Goal: Information Seeking & Learning: Learn about a topic

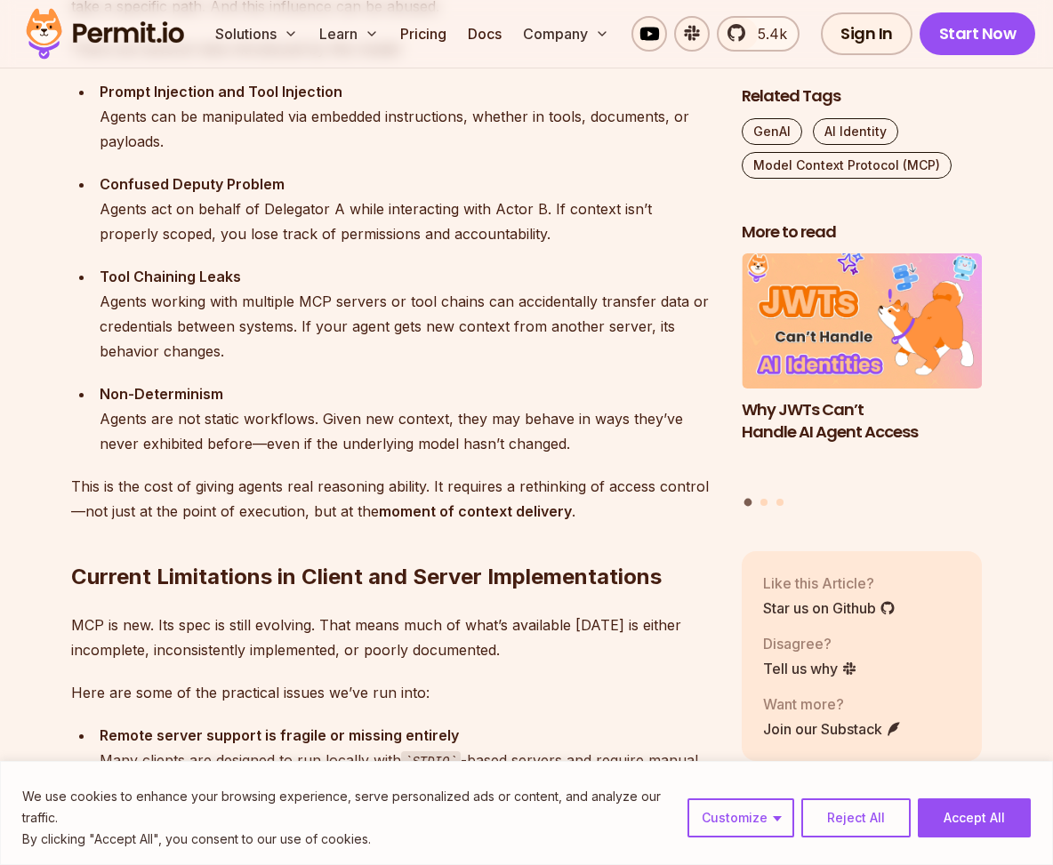
scroll to position [2808, 0]
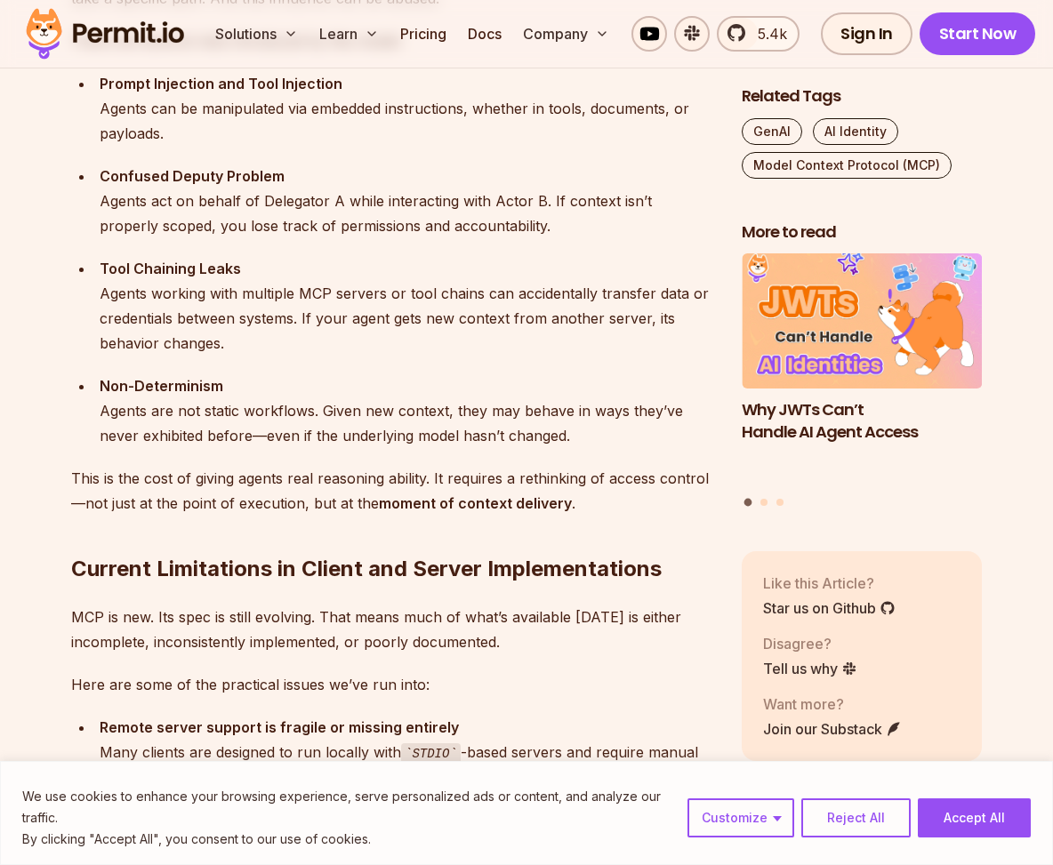
click at [359, 325] on div "Tool Chaining Leaks Agents working with multiple MCP servers or tool chains can…" at bounding box center [407, 306] width 614 height 100
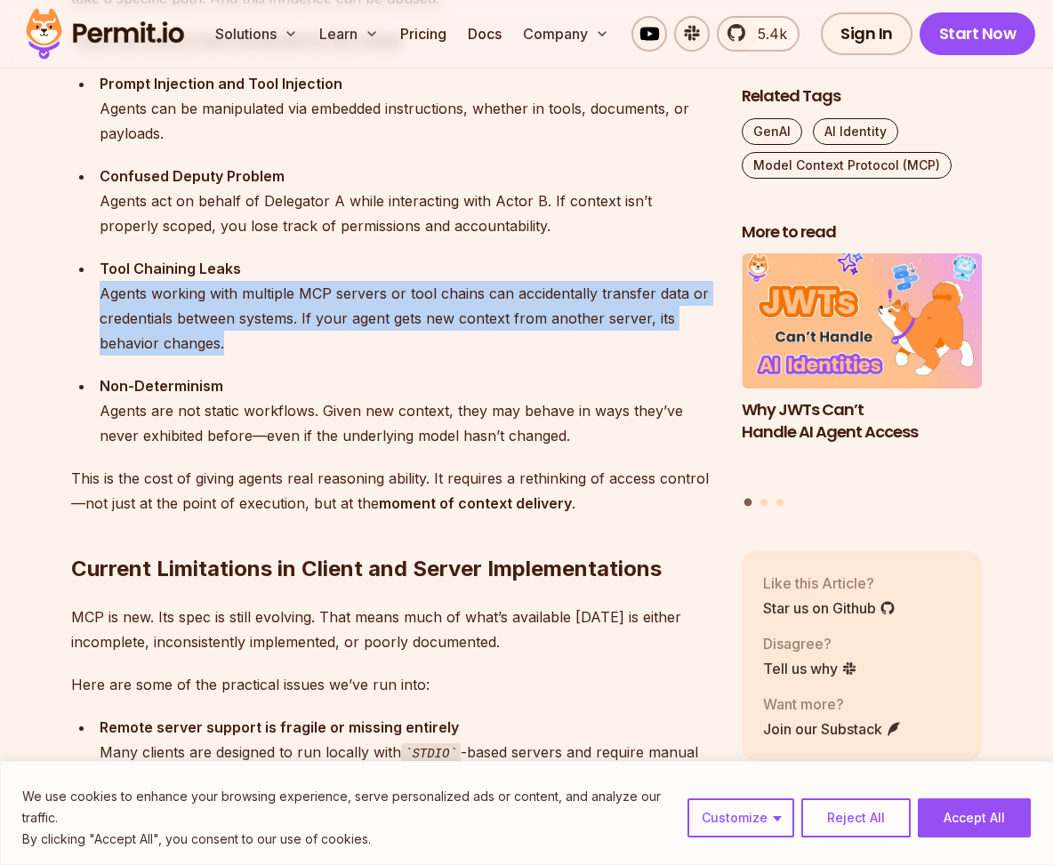
click at [383, 318] on div "Tool Chaining Leaks Agents working with multiple MCP servers or tool chains can…" at bounding box center [407, 306] width 614 height 100
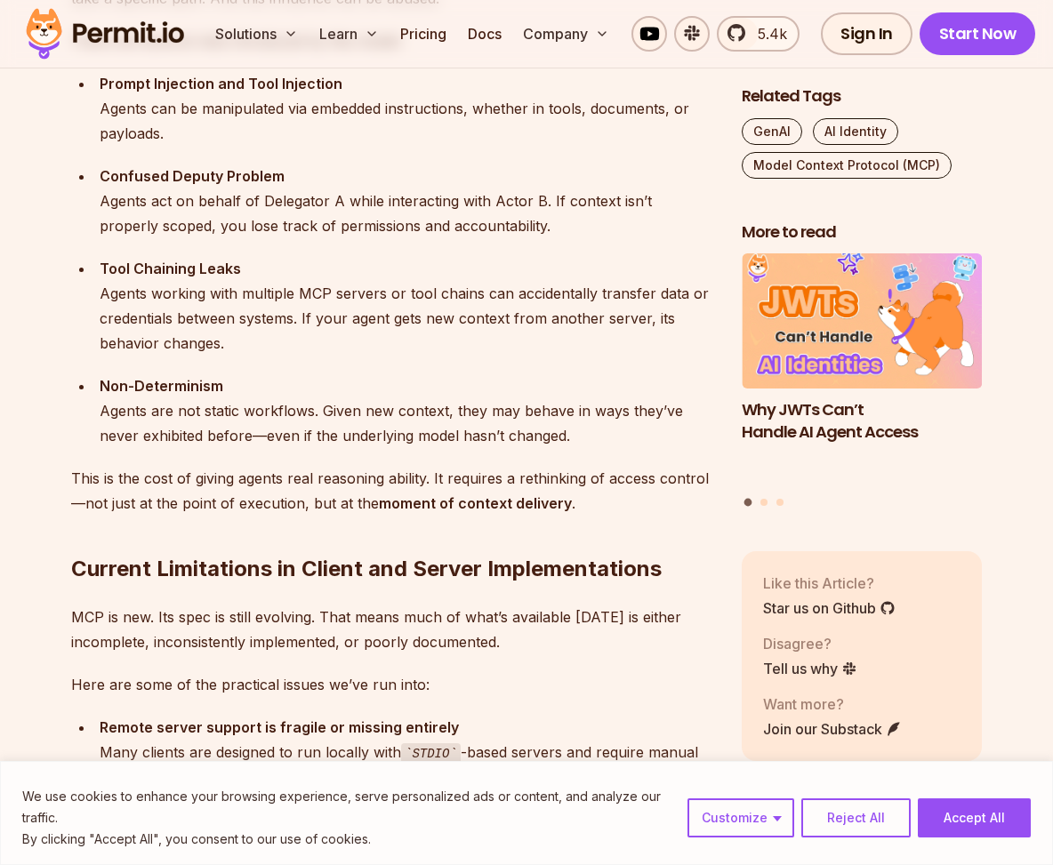
click at [383, 318] on div "Tool Chaining Leaks Agents working with multiple MCP servers or tool chains can…" at bounding box center [407, 306] width 614 height 100
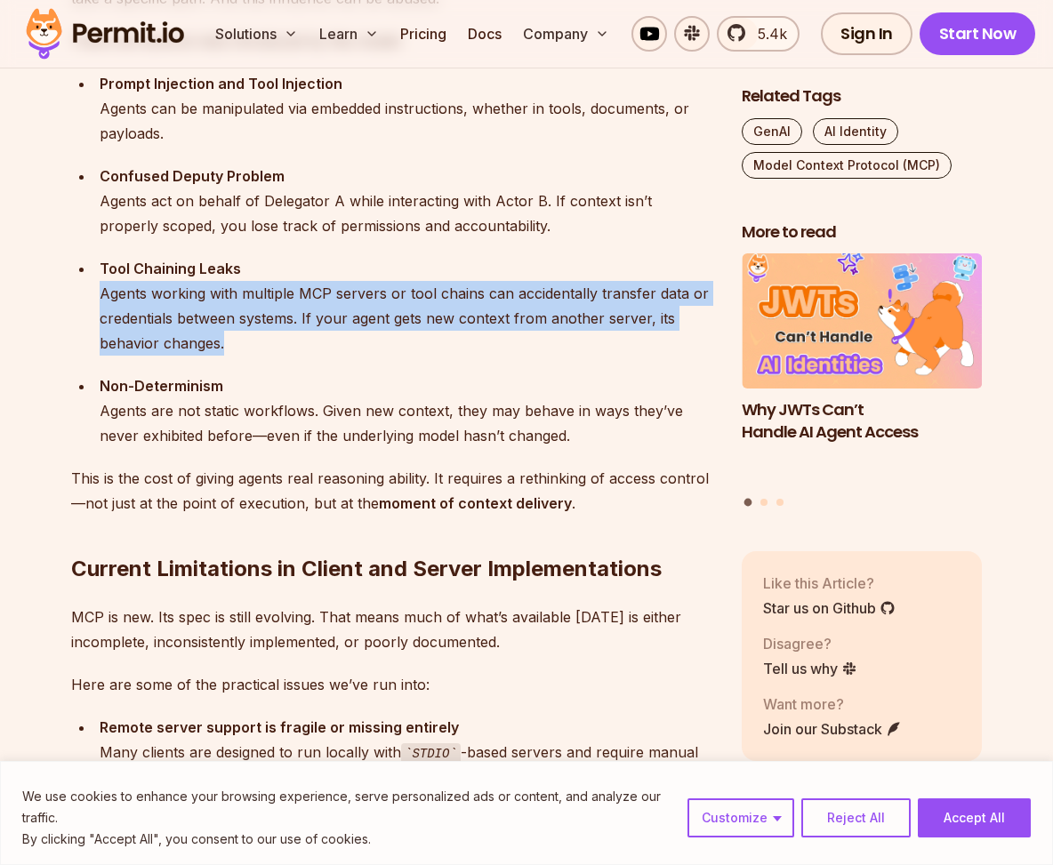
click at [414, 296] on div "Tool Chaining Leaks Agents working with multiple MCP servers or tool chains can…" at bounding box center [407, 306] width 614 height 100
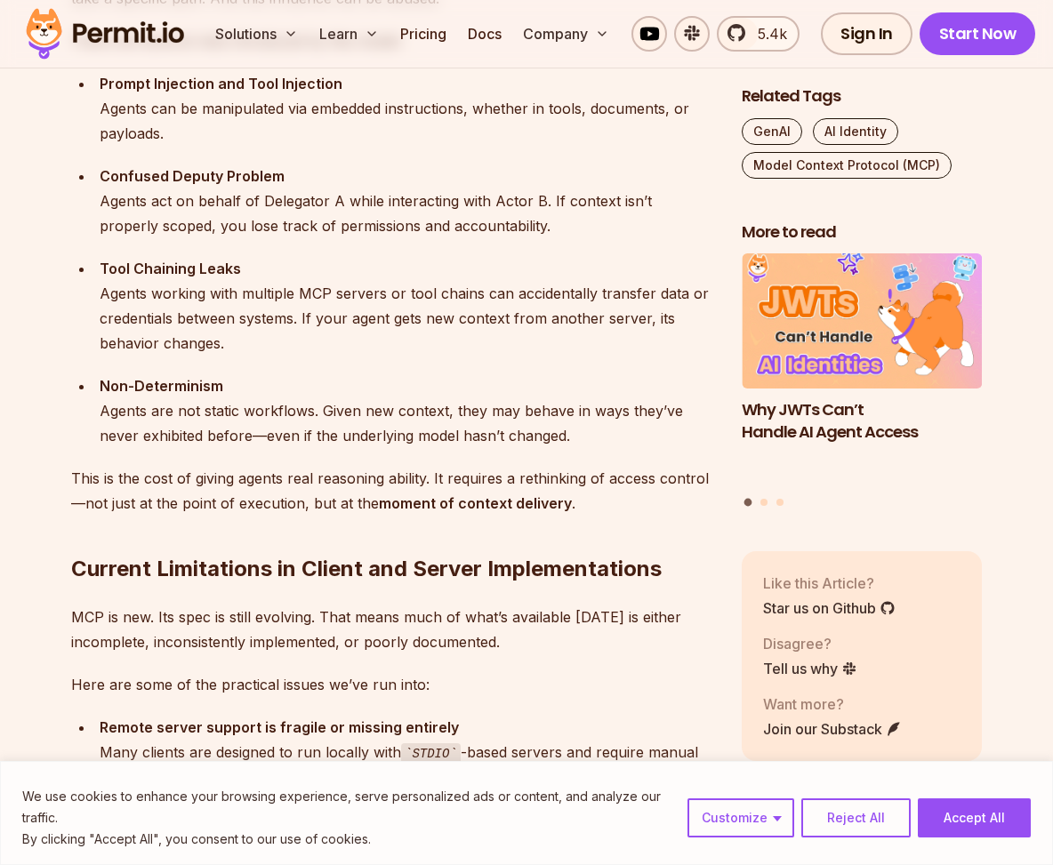
click at [414, 296] on div "Tool Chaining Leaks Agents working with multiple MCP servers or tool chains can…" at bounding box center [407, 306] width 614 height 100
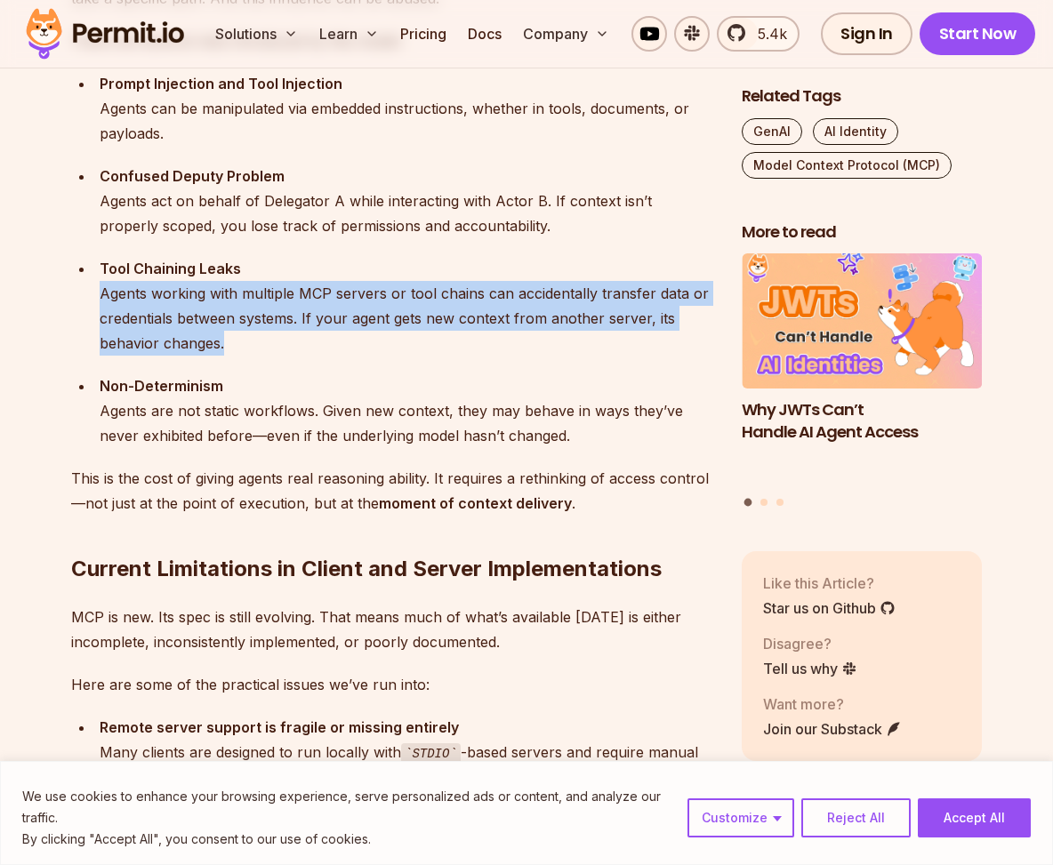
click at [406, 316] on div "Tool Chaining Leaks Agents working with multiple MCP servers or tool chains can…" at bounding box center [407, 306] width 614 height 100
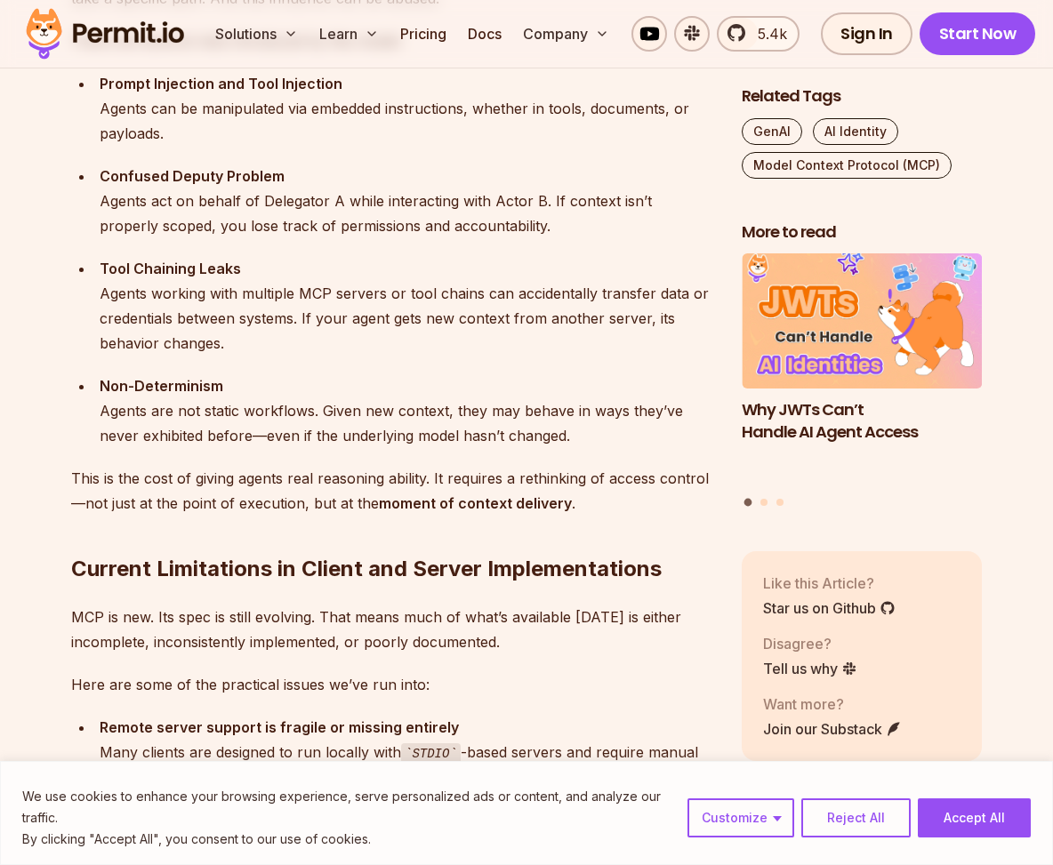
click at [406, 316] on div "Tool Chaining Leaks Agents working with multiple MCP servers or tool chains can…" at bounding box center [407, 306] width 614 height 100
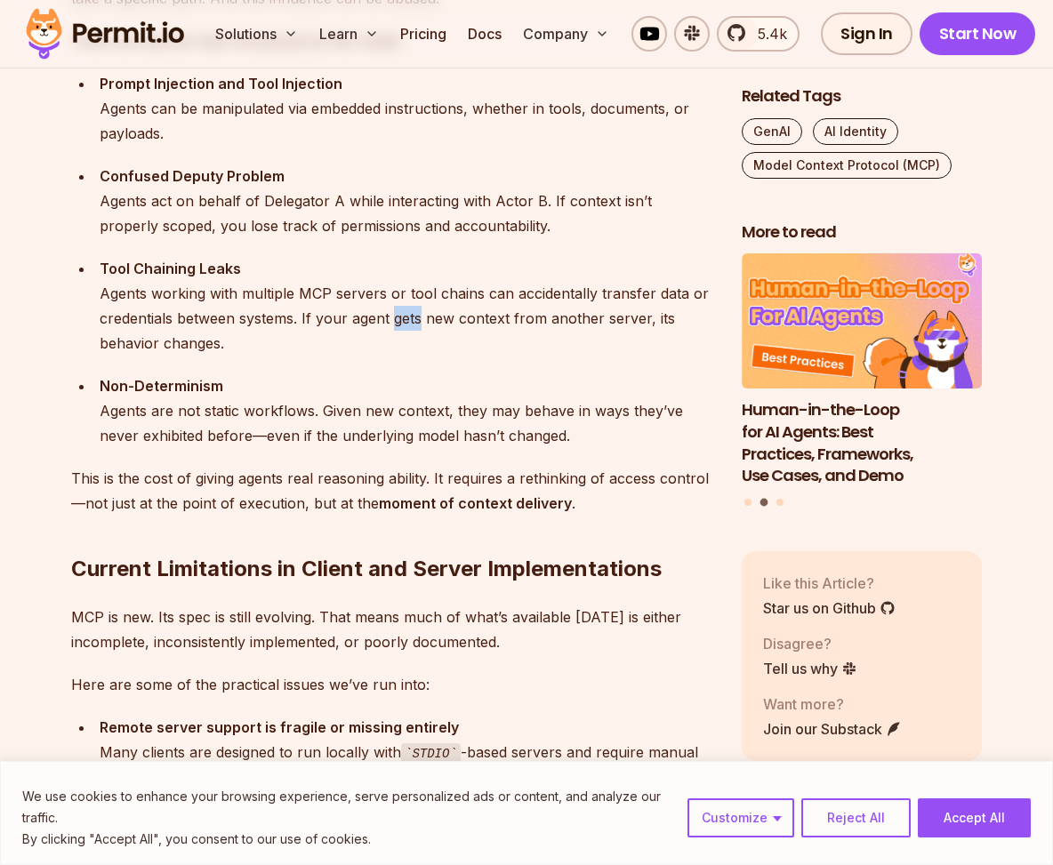
click at [406, 316] on div "Tool Chaining Leaks Agents working with multiple MCP servers or tool chains can…" at bounding box center [407, 306] width 614 height 100
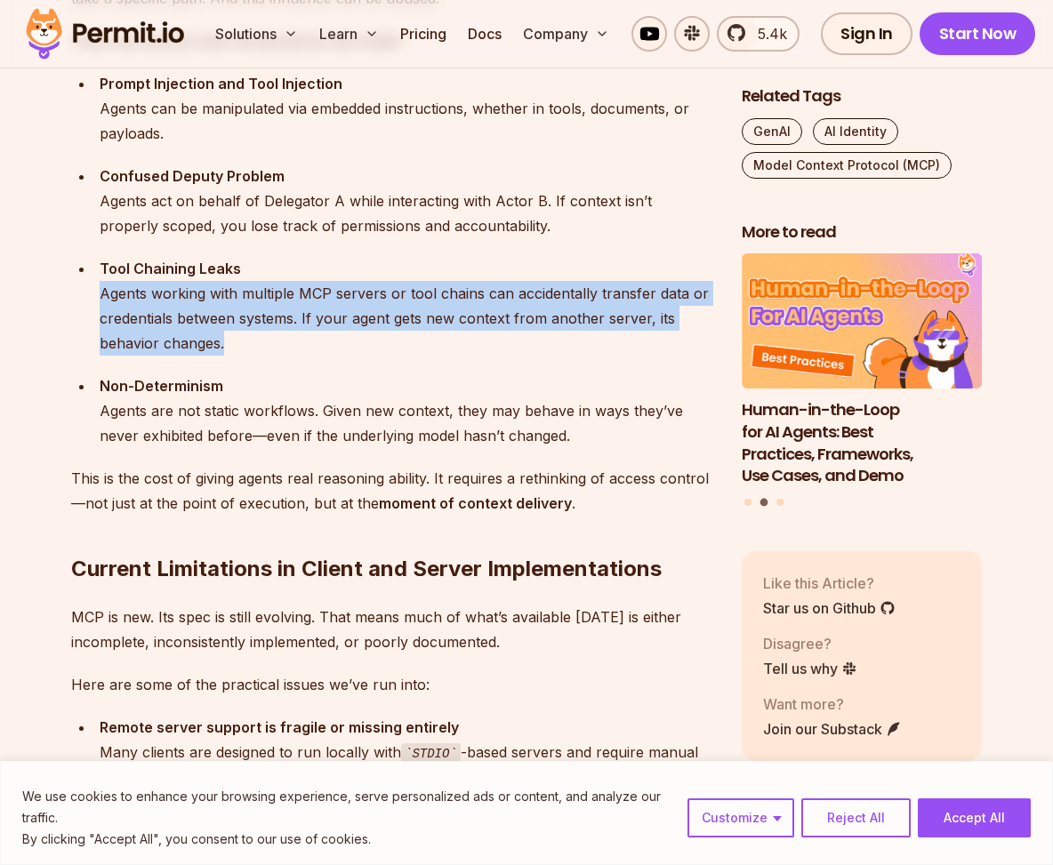
click at [261, 335] on div "Tool Chaining Leaks Agents working with multiple MCP servers or tool chains can…" at bounding box center [407, 306] width 614 height 100
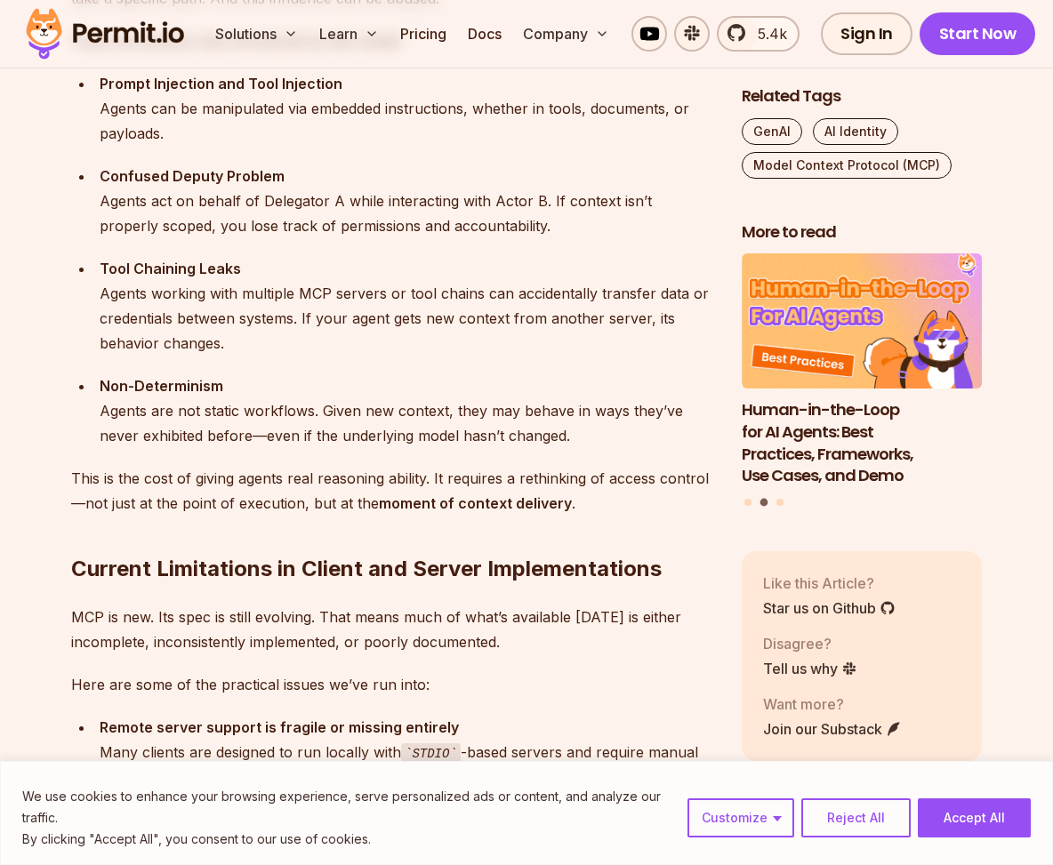
click at [261, 335] on div "Tool Chaining Leaks Agents working with multiple MCP servers or tool chains can…" at bounding box center [407, 306] width 614 height 100
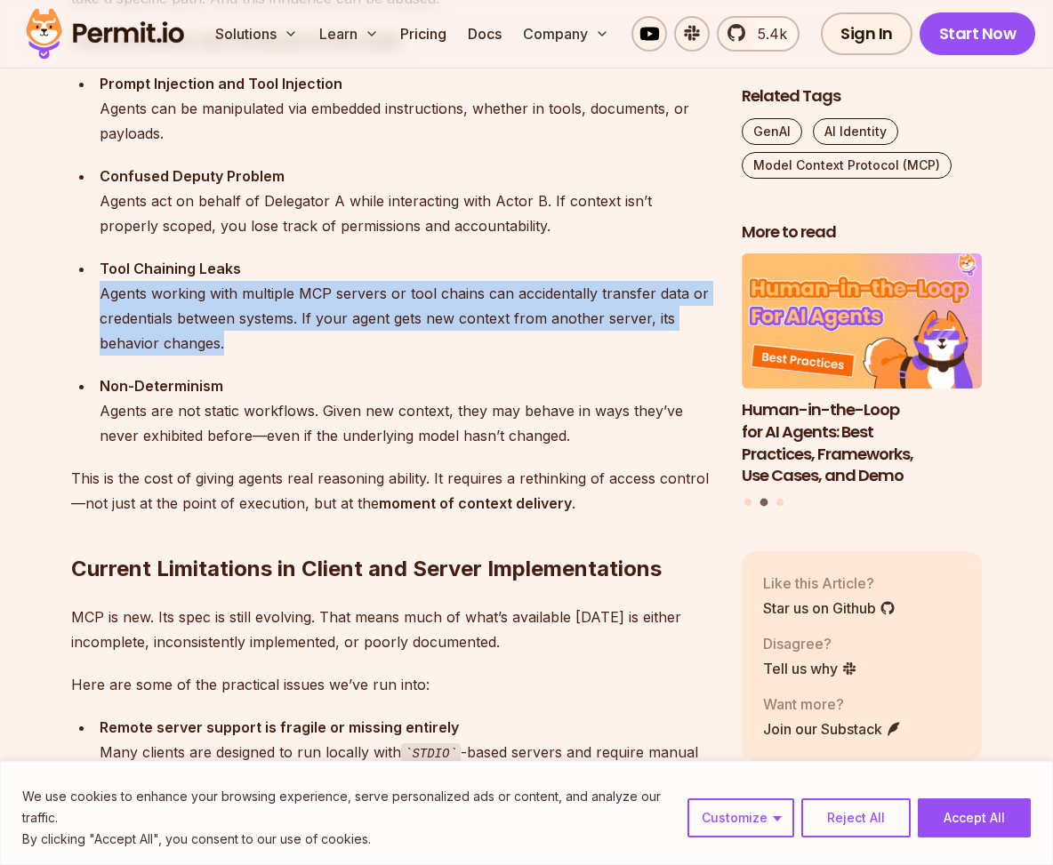
click at [304, 317] on div "Tool Chaining Leaks Agents working with multiple MCP servers or tool chains can…" at bounding box center [407, 306] width 614 height 100
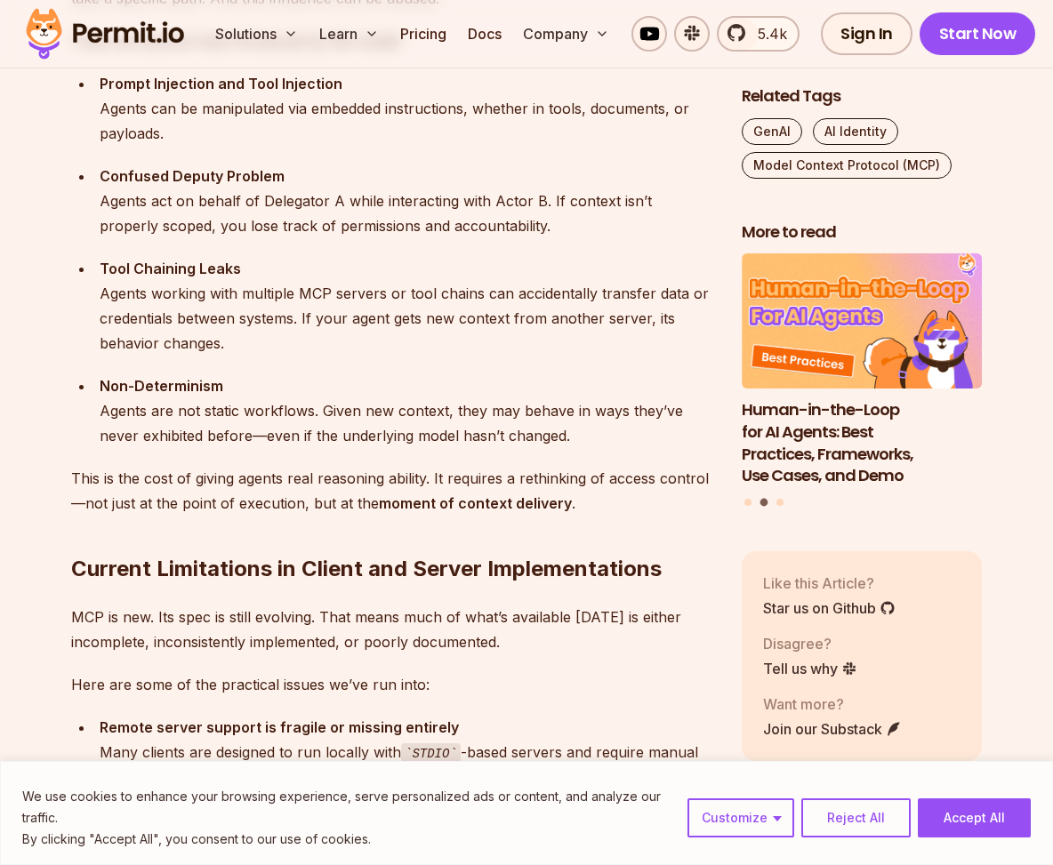
click at [304, 317] on div "Tool Chaining Leaks Agents working with multiple MCP servers or tool chains can…" at bounding box center [407, 306] width 614 height 100
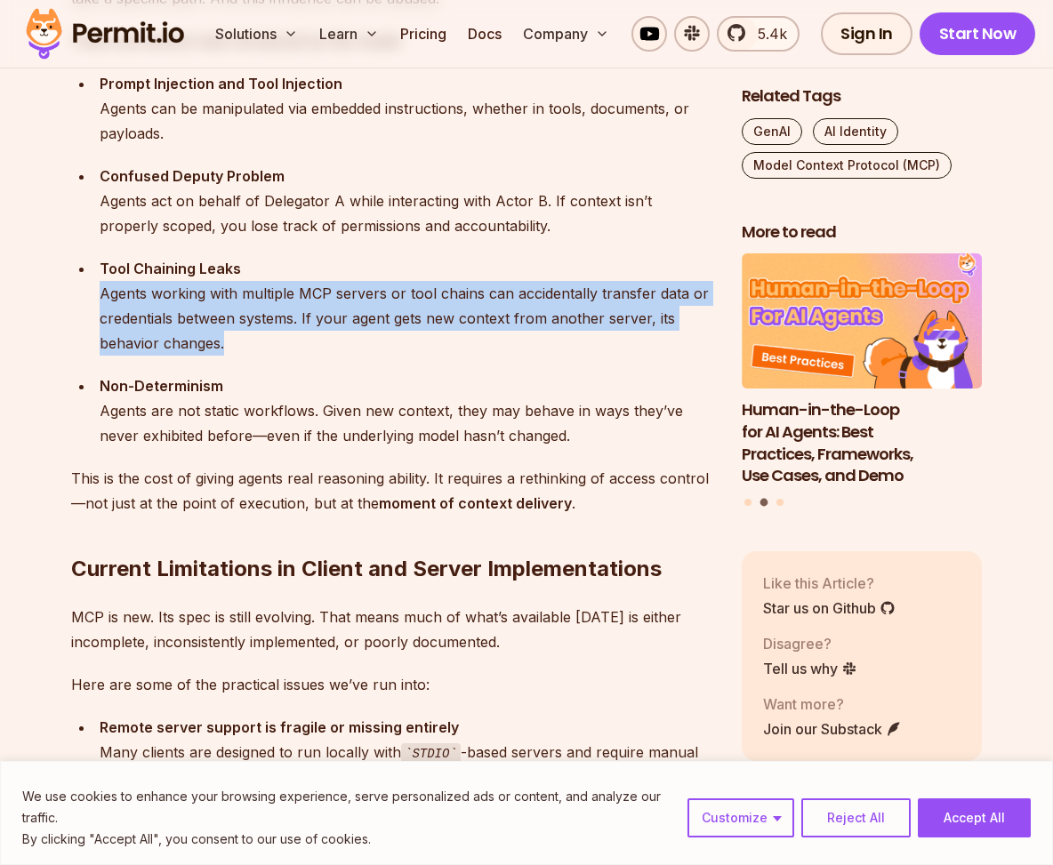
click at [404, 320] on div "Tool Chaining Leaks Agents working with multiple MCP servers or tool chains can…" at bounding box center [407, 306] width 614 height 100
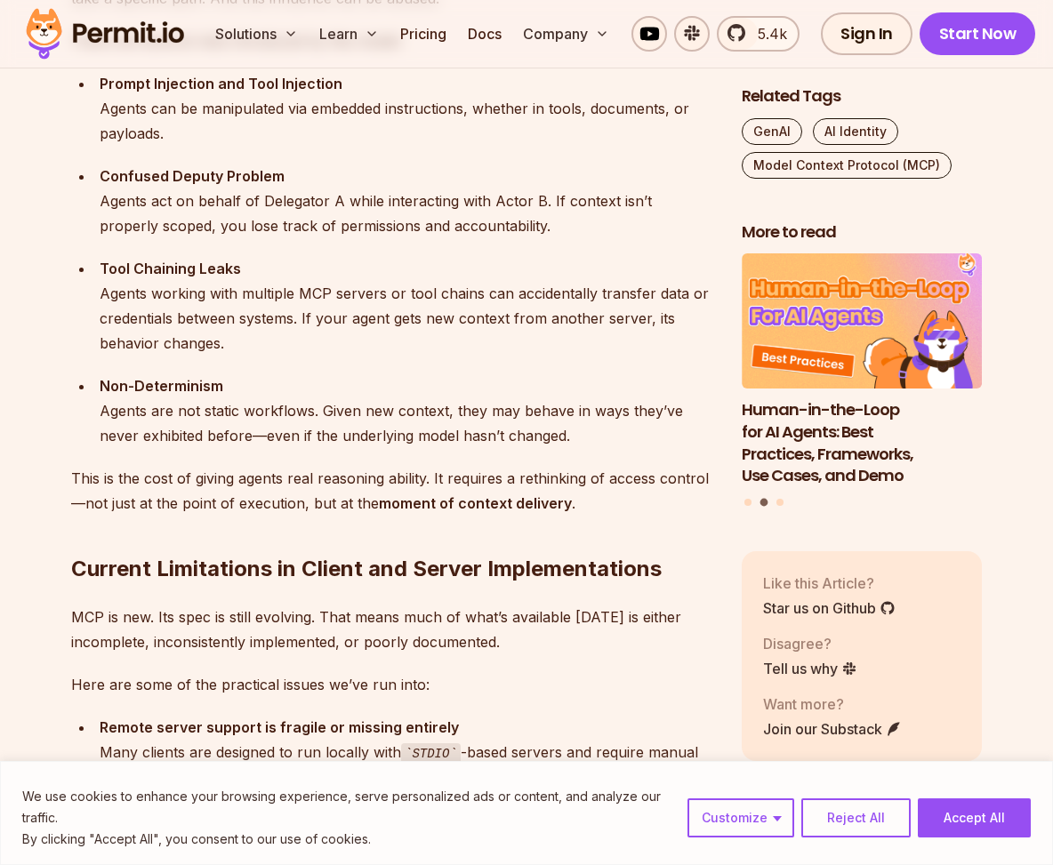
click at [404, 320] on div "Tool Chaining Leaks Agents working with multiple MCP servers or tool chains can…" at bounding box center [407, 306] width 614 height 100
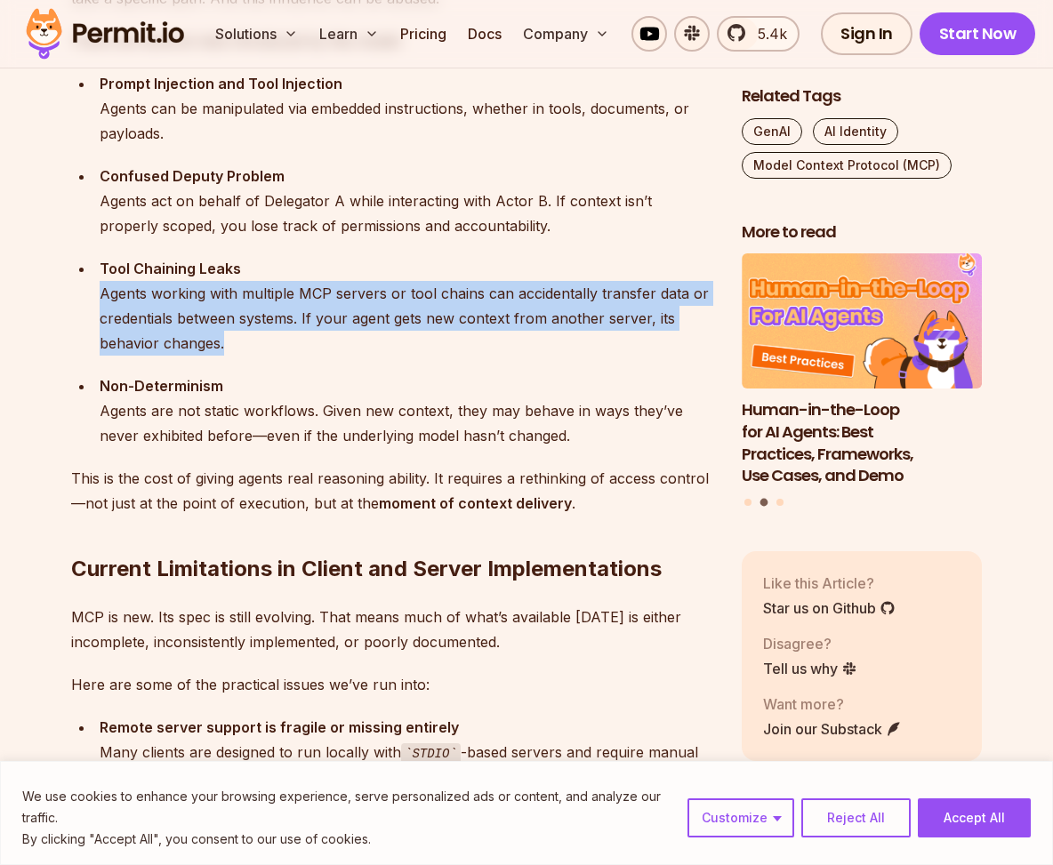
click at [438, 314] on div "Tool Chaining Leaks Agents working with multiple MCP servers or tool chains can…" at bounding box center [407, 306] width 614 height 100
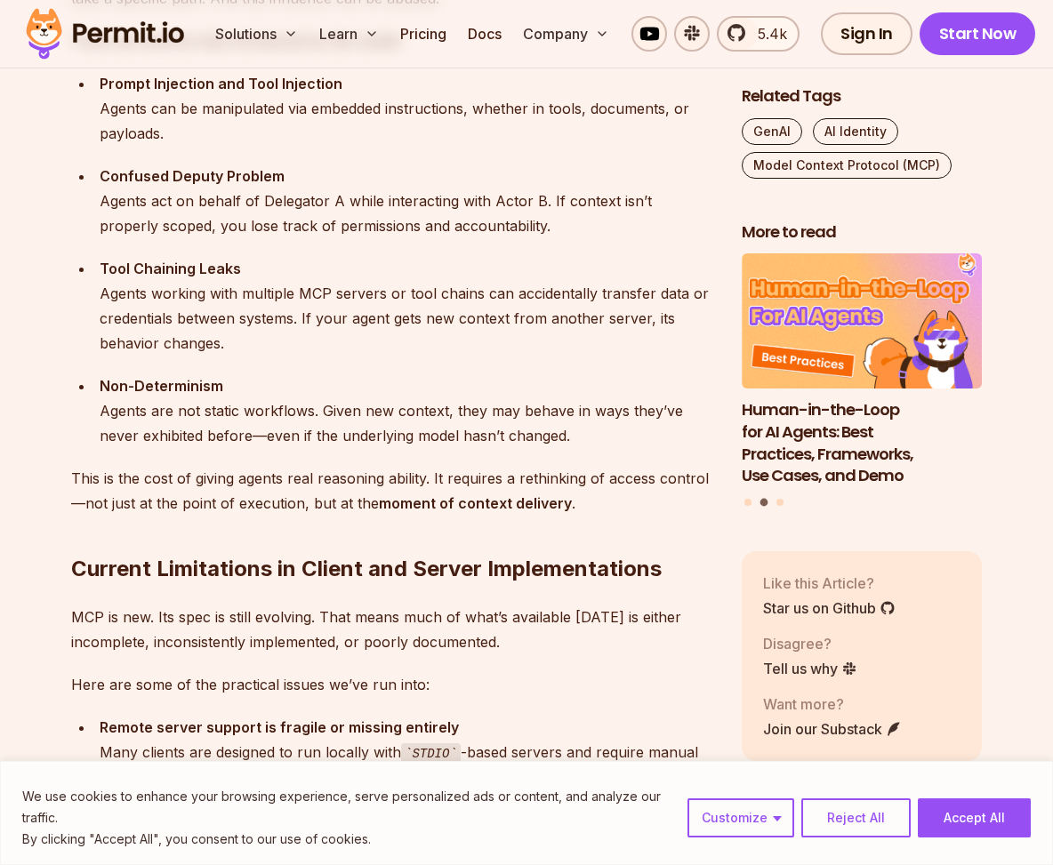
click at [438, 314] on div "Tool Chaining Leaks Agents working with multiple MCP servers or tool chains can…" at bounding box center [407, 306] width 614 height 100
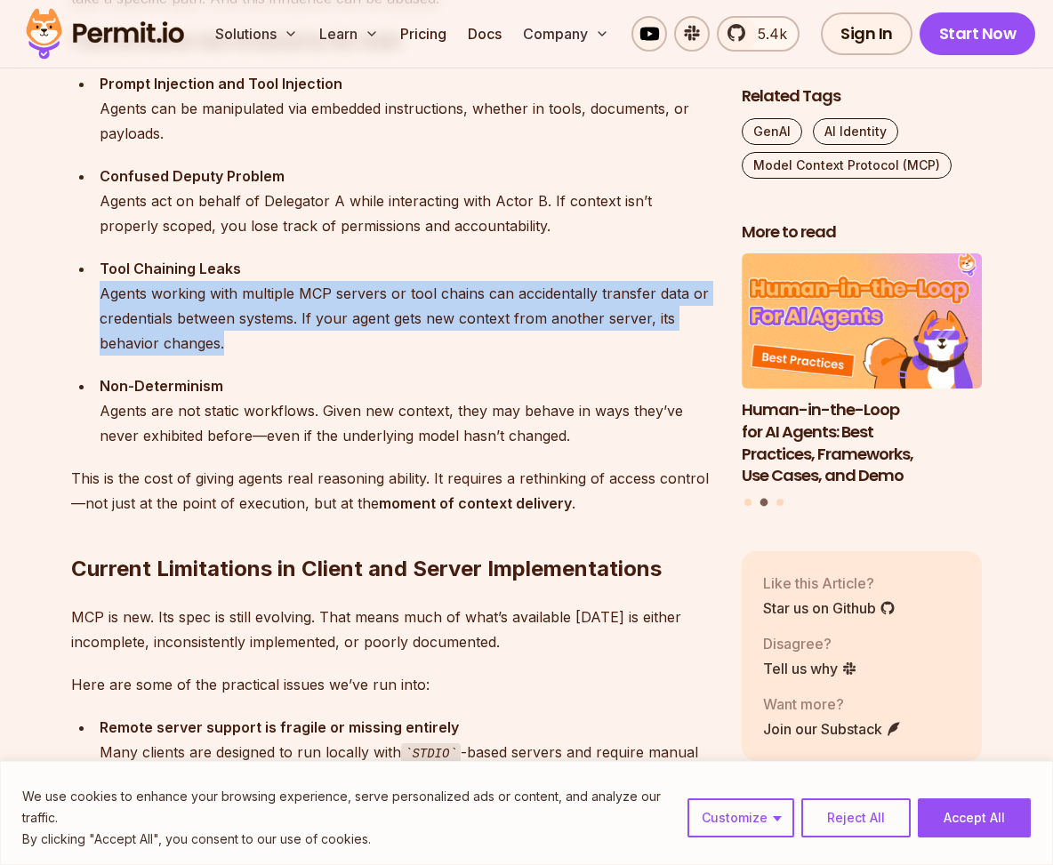
click at [168, 353] on div "Tool Chaining Leaks Agents working with multiple MCP servers or tool chains can…" at bounding box center [407, 306] width 614 height 100
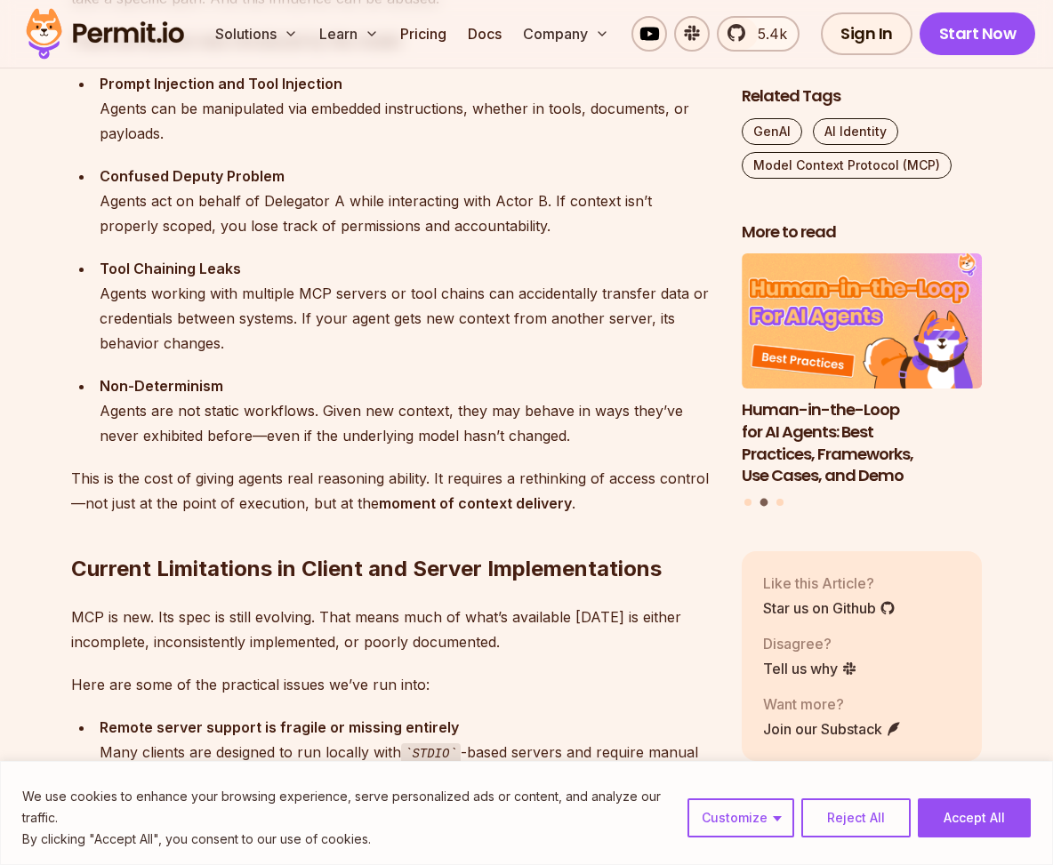
click at [168, 353] on div "Tool Chaining Leaks Agents working with multiple MCP servers or tool chains can…" at bounding box center [407, 306] width 614 height 100
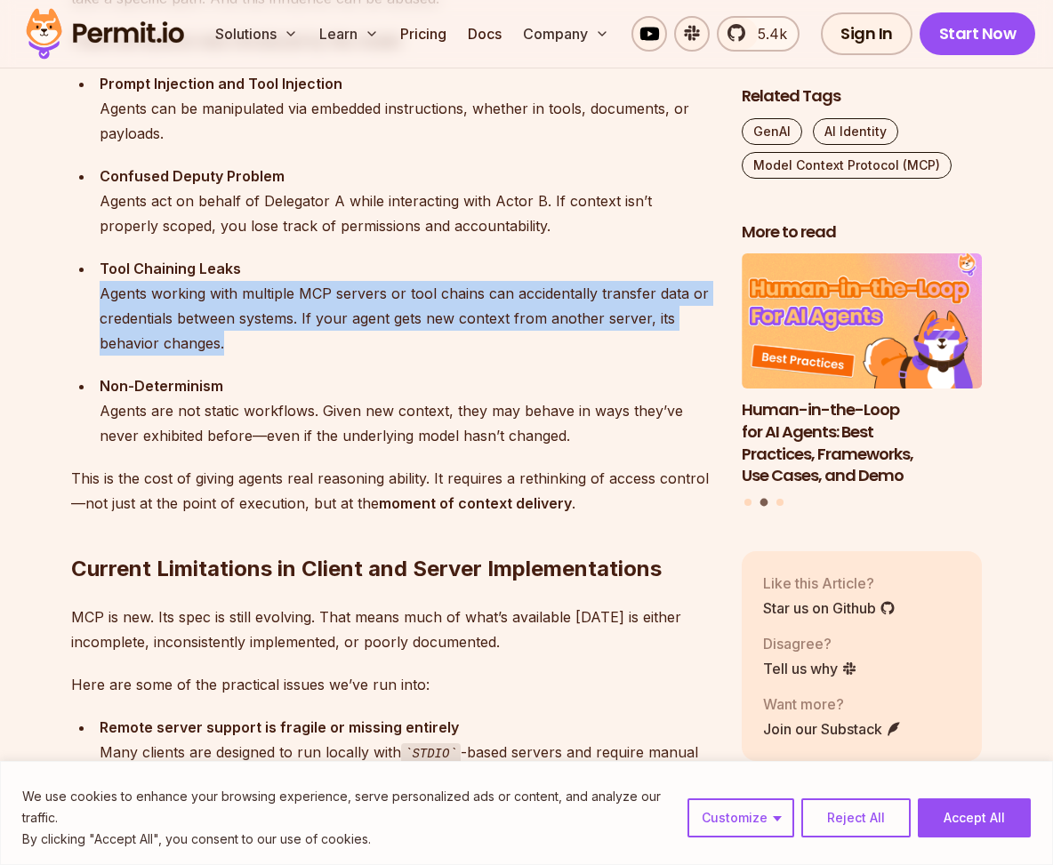
click at [182, 391] on strong "Non-Determinism" at bounding box center [162, 386] width 124 height 18
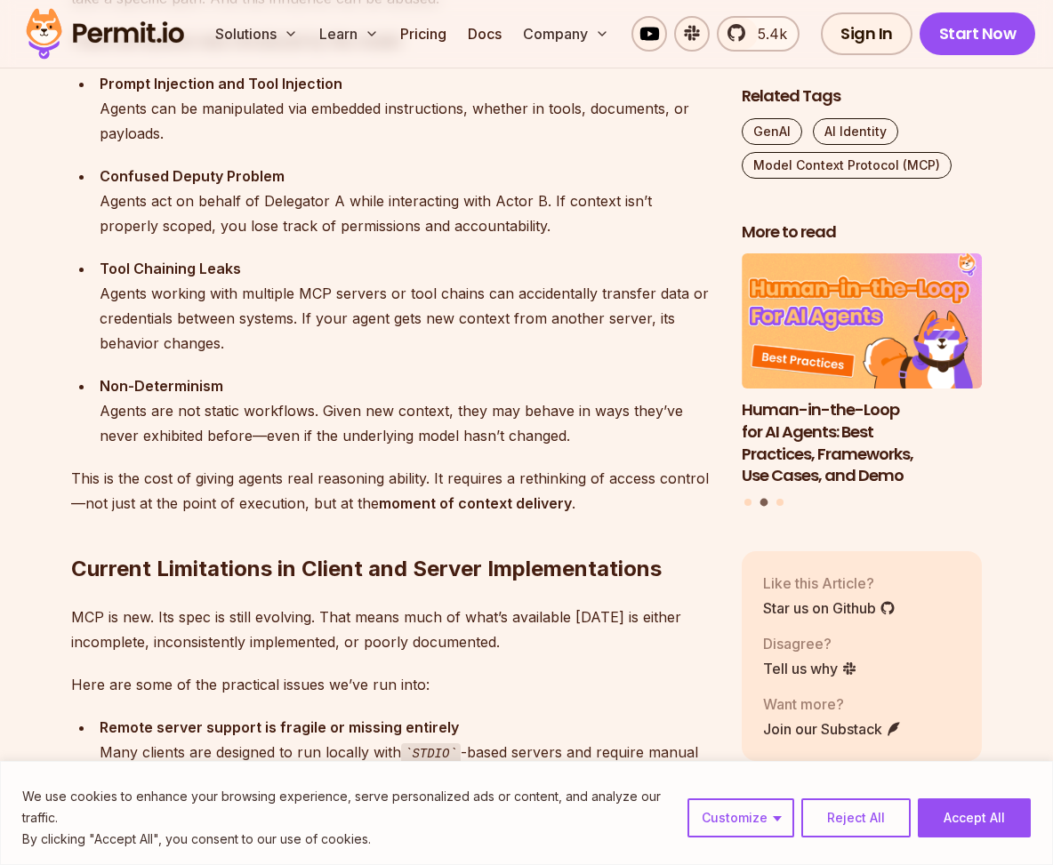
click at [182, 391] on strong "Non-Determinism" at bounding box center [162, 386] width 124 height 18
click at [190, 409] on div "Non-Determinism Agents are not static workflows. Given new context, they may be…" at bounding box center [407, 411] width 614 height 75
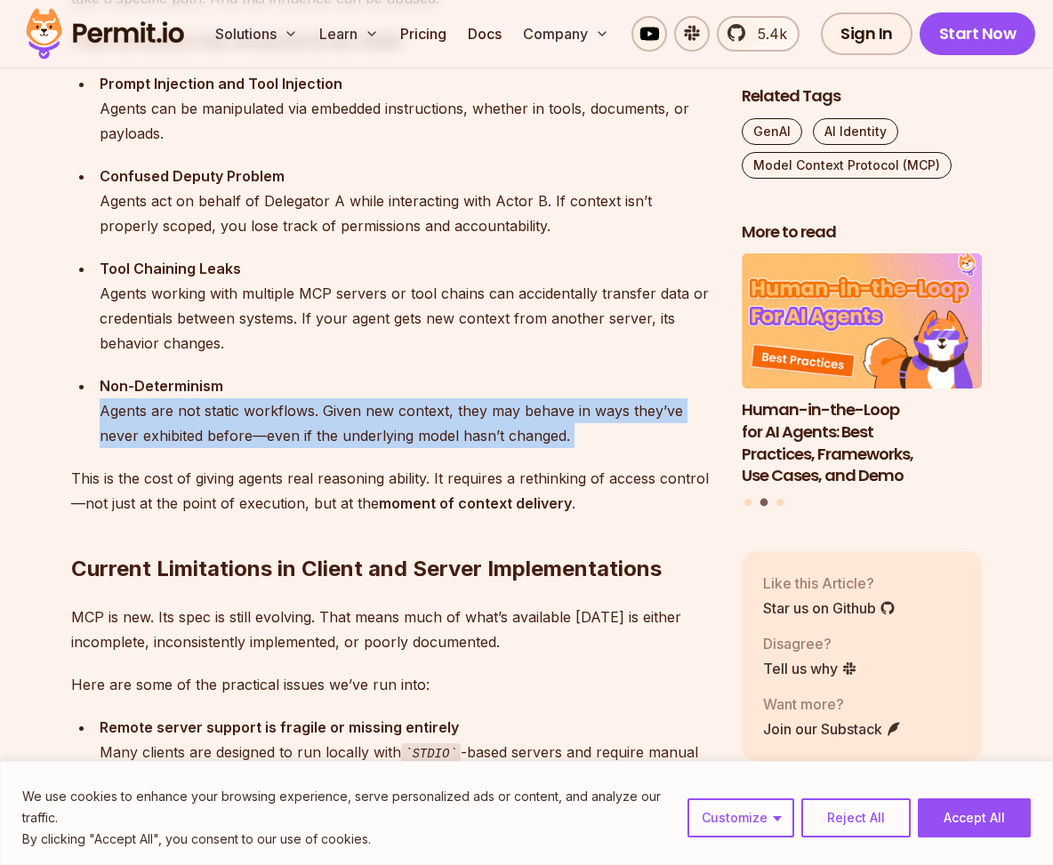
click at [238, 428] on div "Non-Determinism Agents are not static workflows. Given new context, they may be…" at bounding box center [407, 411] width 614 height 75
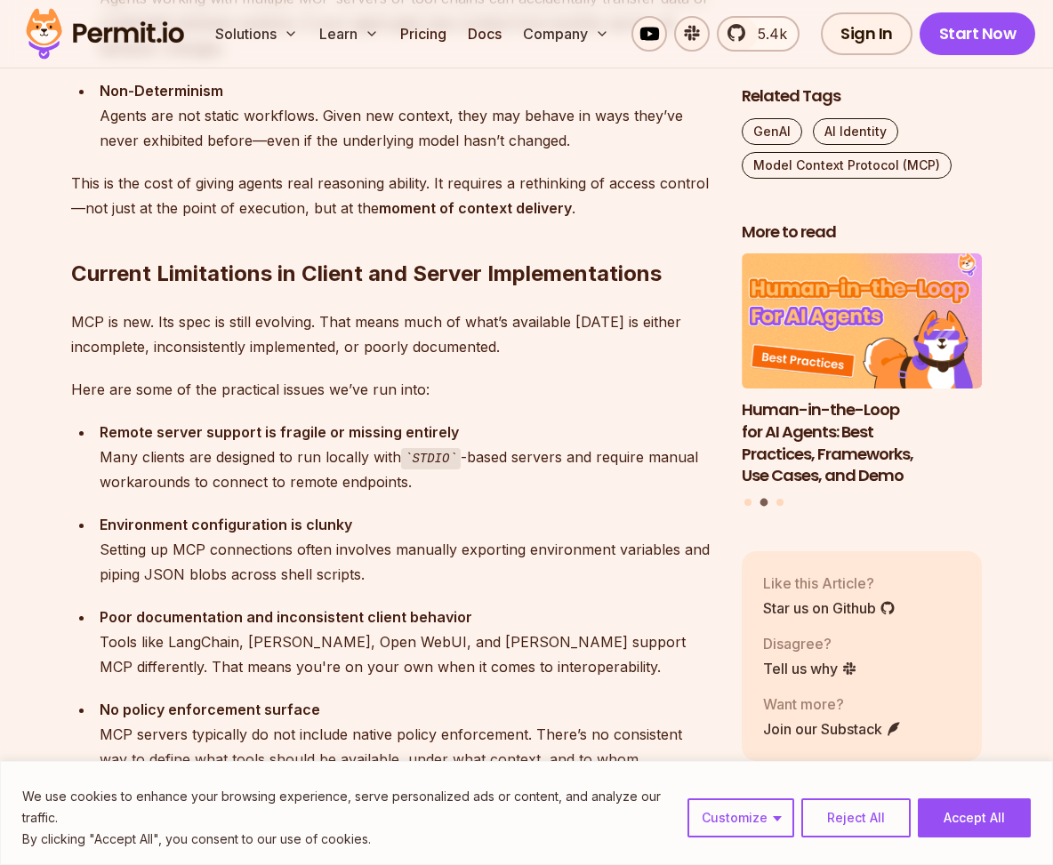
scroll to position [3106, 0]
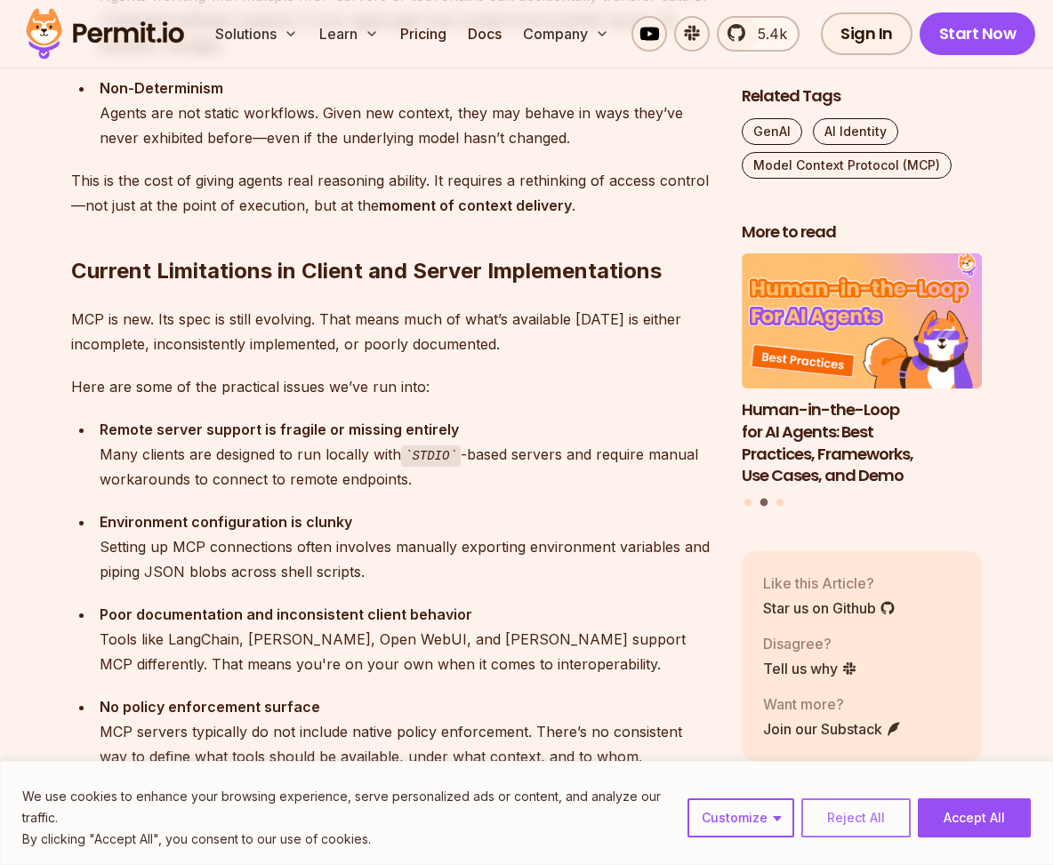
click at [823, 821] on button "Reject All" at bounding box center [855, 818] width 109 height 39
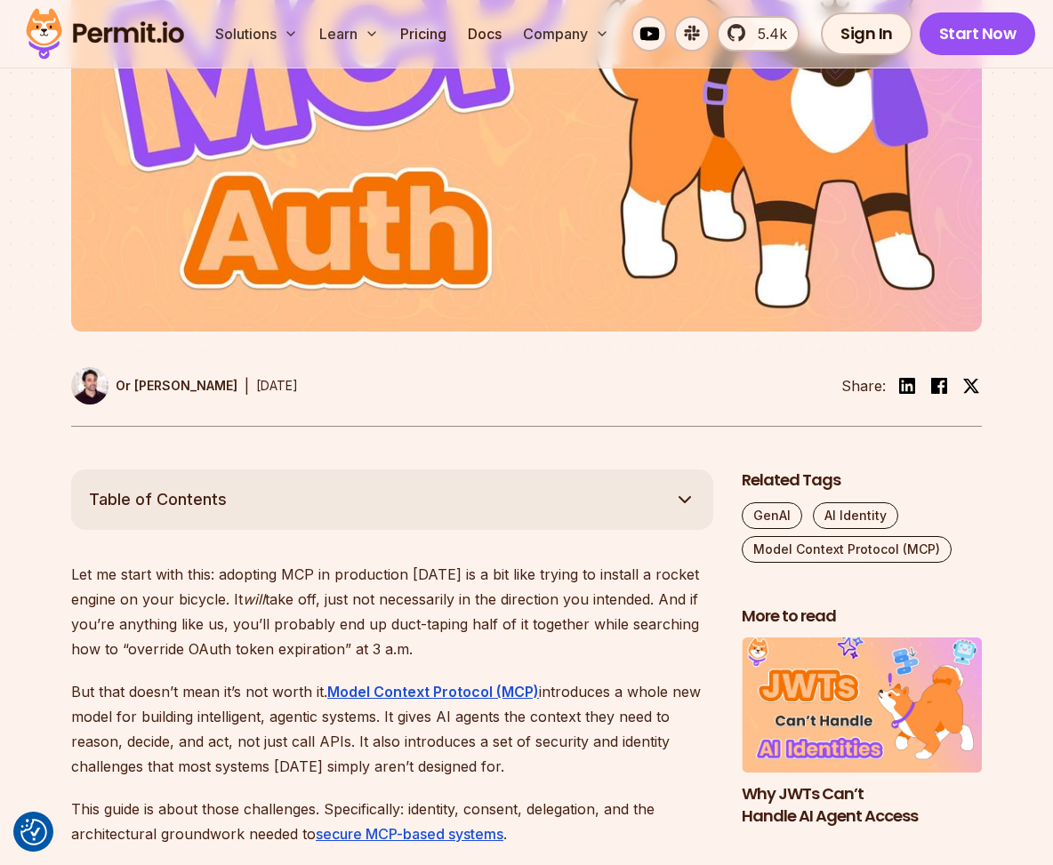
scroll to position [575, 0]
